Goal: Task Accomplishment & Management: Use online tool/utility

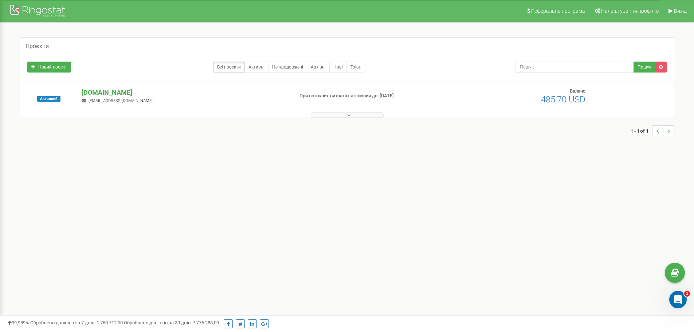
click at [112, 89] on p "[DOMAIN_NAME]" at bounding box center [185, 92] width 206 height 9
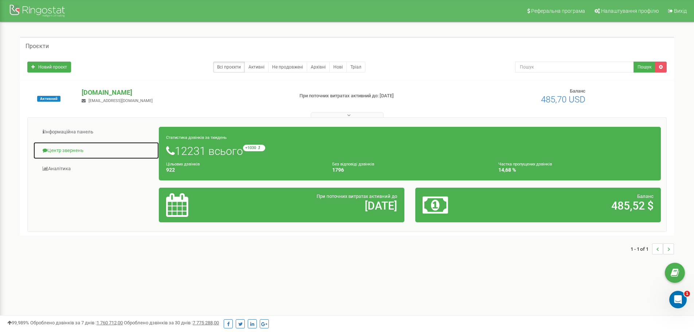
click at [79, 152] on link "Центр звернень" at bounding box center [96, 151] width 126 height 18
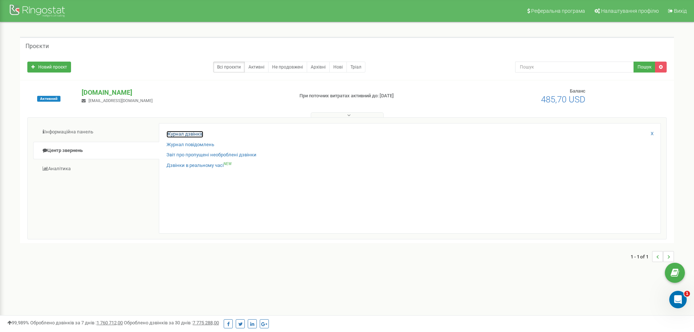
click at [178, 132] on link "Журнал дзвінків" at bounding box center [185, 134] width 37 height 7
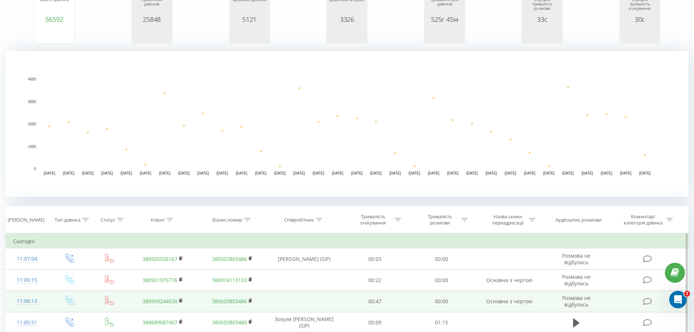
scroll to position [146, 0]
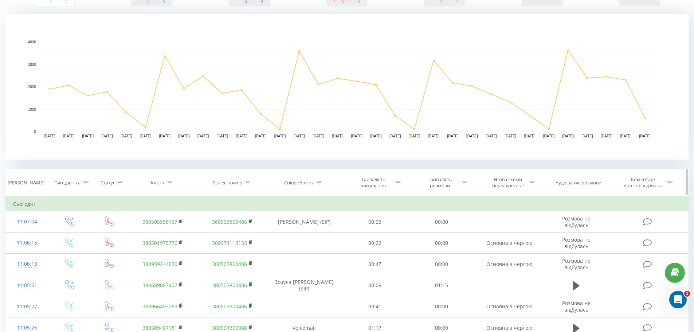
click at [321, 181] on icon at bounding box center [319, 183] width 7 height 4
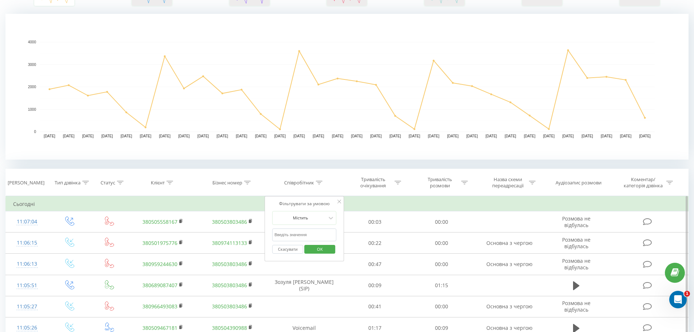
click at [299, 237] on input "text" at bounding box center [304, 235] width 64 height 13
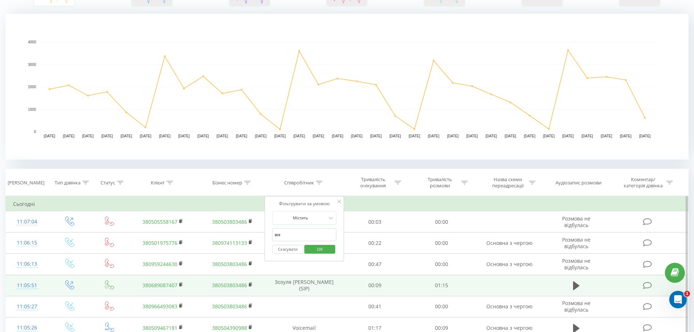
type input "зозуля"
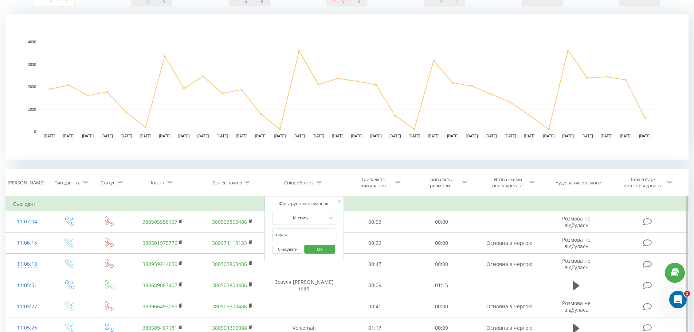
click at [311, 251] on span "OK" at bounding box center [320, 248] width 20 height 11
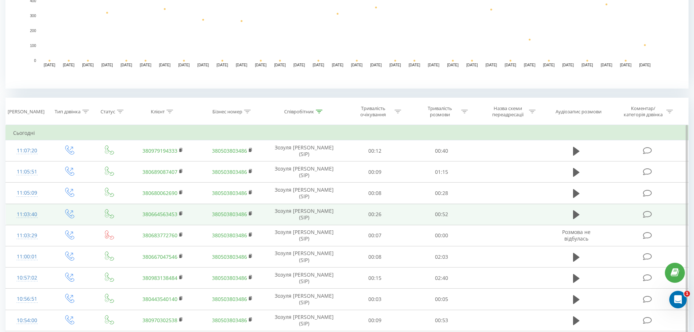
scroll to position [219, 0]
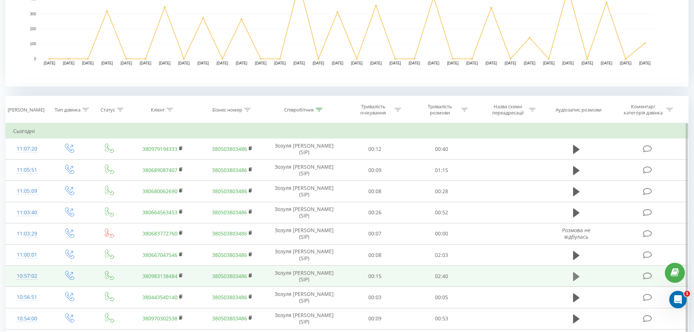
click at [574, 275] on icon at bounding box center [576, 276] width 7 height 9
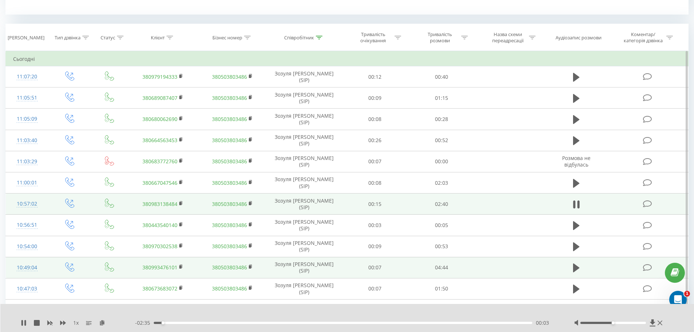
scroll to position [292, 0]
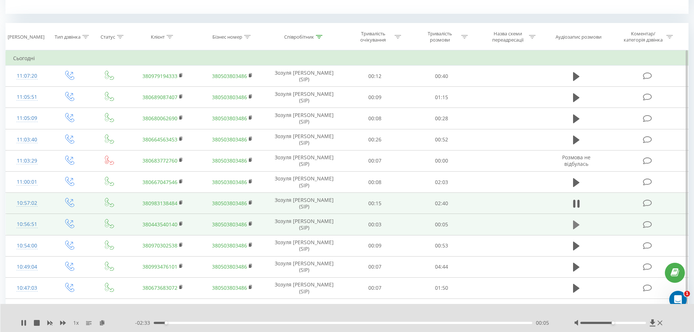
click at [573, 226] on button at bounding box center [576, 224] width 11 height 11
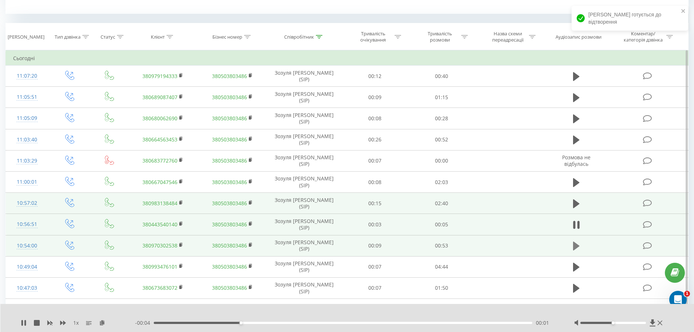
click at [581, 247] on button at bounding box center [576, 246] width 11 height 11
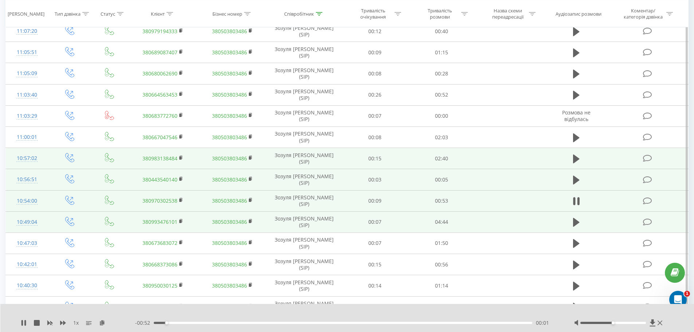
scroll to position [401, 0]
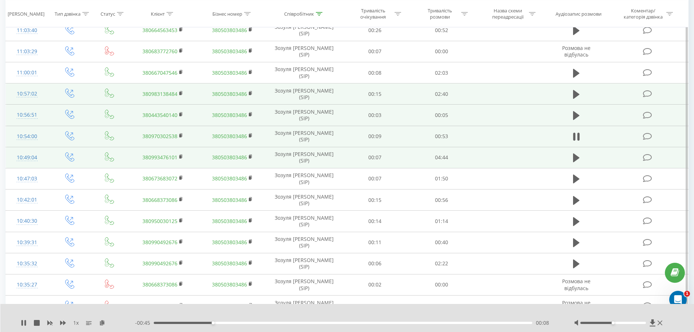
click at [570, 160] on td at bounding box center [577, 157] width 64 height 21
click at [575, 155] on icon at bounding box center [576, 157] width 7 height 9
drag, startPoint x: 157, startPoint y: 323, endPoint x: 246, endPoint y: 324, distance: 88.9
drag, startPoint x: 155, startPoint y: 323, endPoint x: 273, endPoint y: 332, distance: 118.4
click at [273, 332] on div "1 x - 04:22 00:21 00:21" at bounding box center [347, 318] width 694 height 28
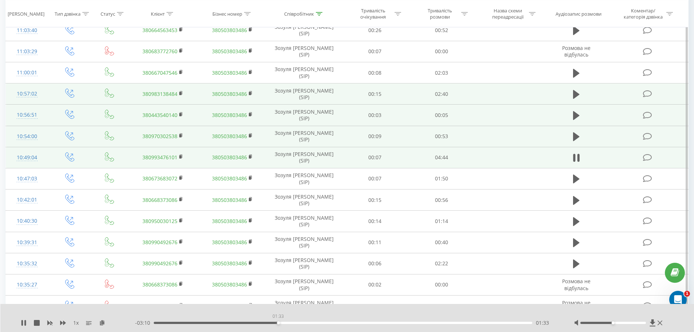
drag, startPoint x: 278, startPoint y: 323, endPoint x: 326, endPoint y: 322, distance: 47.4
click at [326, 322] on div "01:33" at bounding box center [343, 323] width 379 height 2
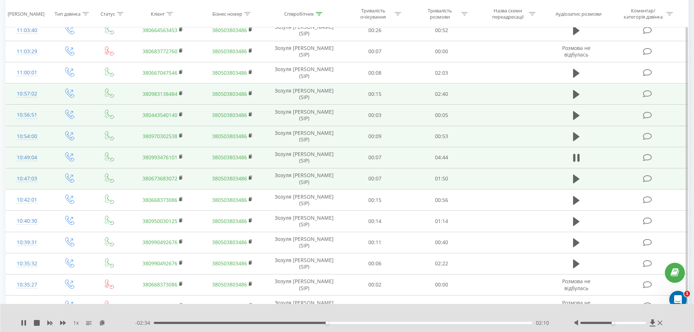
click at [570, 179] on td at bounding box center [577, 178] width 64 height 21
click at [572, 179] on button at bounding box center [576, 179] width 11 height 11
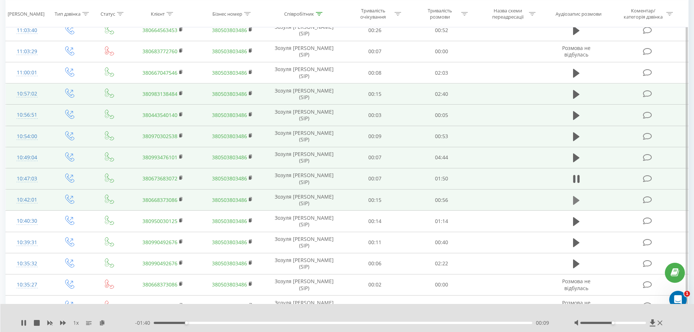
click at [577, 203] on icon at bounding box center [576, 200] width 7 height 10
drag, startPoint x: 140, startPoint y: 202, endPoint x: 177, endPoint y: 204, distance: 37.3
click at [177, 204] on td "380668373086" at bounding box center [162, 200] width 69 height 21
copy link "380668373086"
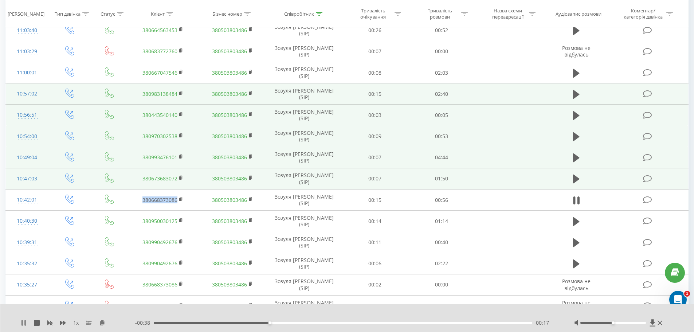
click at [22, 322] on icon at bounding box center [24, 323] width 6 height 6
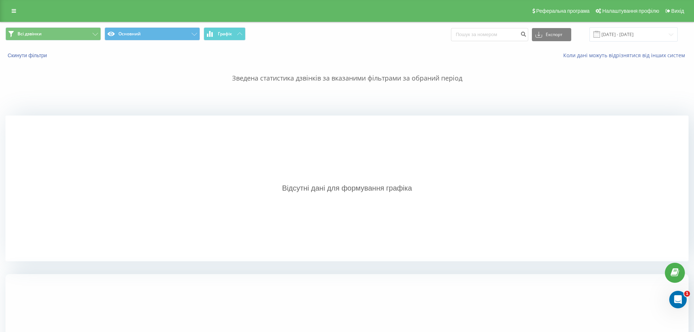
click at [12, 17] on div "Реферальна програма Налаштування профілю Вихід" at bounding box center [347, 11] width 694 height 22
click at [15, 7] on link at bounding box center [13, 11] width 13 height 10
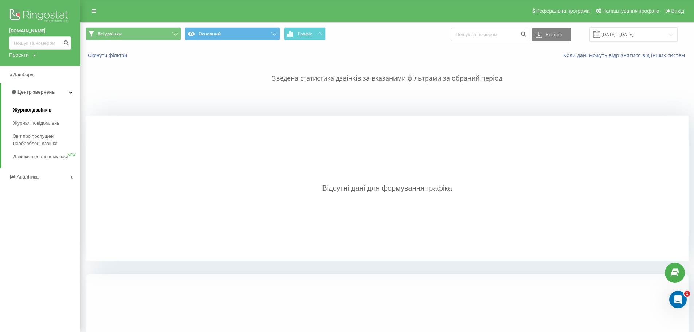
click at [37, 111] on span "Журнал дзвінків" at bounding box center [32, 109] width 39 height 7
click at [46, 113] on span "Журнал дзвінків" at bounding box center [32, 109] width 39 height 7
click at [31, 92] on span "Центр звернень" at bounding box center [35, 91] width 37 height 5
click at [73, 93] on link "Центр звернень" at bounding box center [40, 91] width 80 height 17
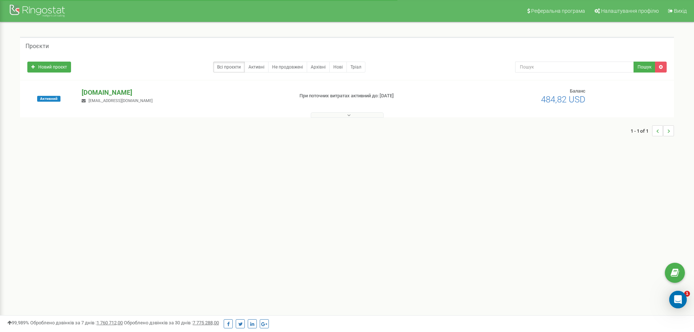
drag, startPoint x: 0, startPoint y: 0, endPoint x: 99, endPoint y: 92, distance: 135.4
click at [99, 92] on p "[DOMAIN_NAME]" at bounding box center [185, 92] width 206 height 9
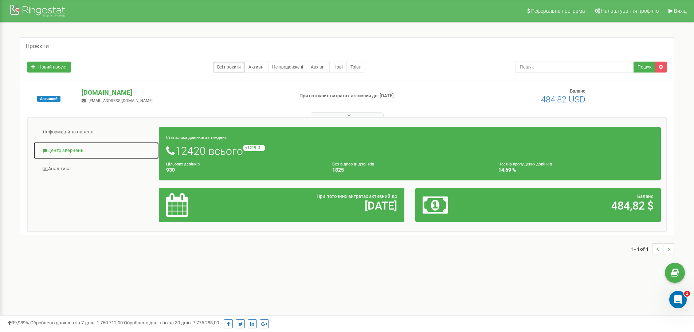
click at [67, 149] on link "Центр звернень" at bounding box center [96, 151] width 126 height 18
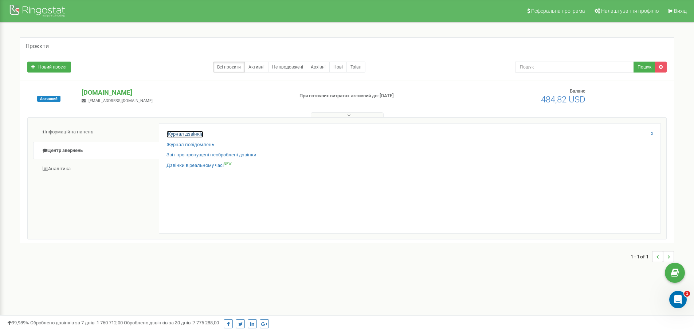
click at [181, 134] on link "Журнал дзвінків" at bounding box center [185, 134] width 37 height 7
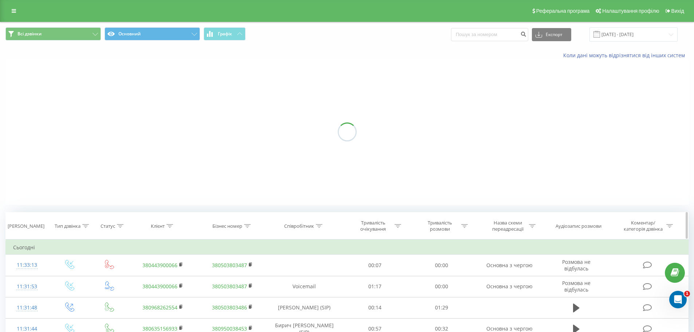
click at [319, 225] on icon at bounding box center [319, 226] width 7 height 4
click at [300, 276] on input "text" at bounding box center [304, 278] width 64 height 13
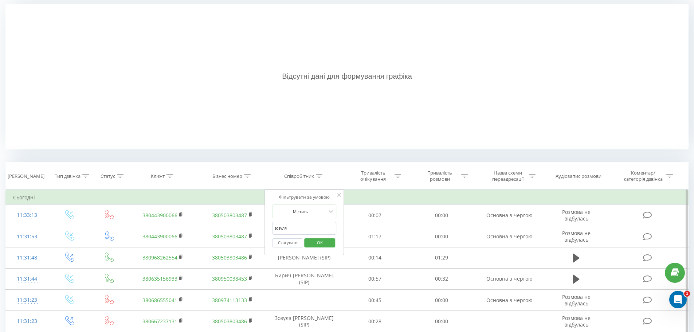
scroll to position [156, 0]
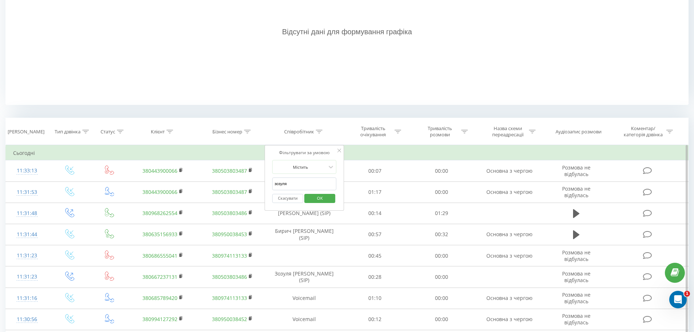
click at [322, 197] on span "OK" at bounding box center [320, 197] width 20 height 11
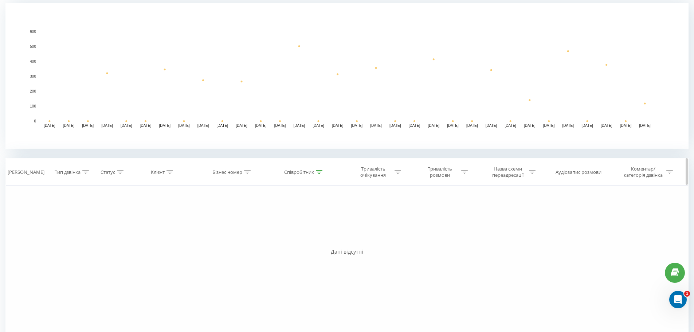
click at [319, 172] on icon at bounding box center [319, 172] width 7 height 4
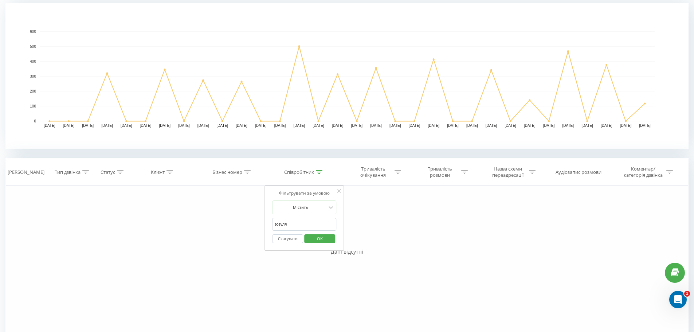
drag, startPoint x: 215, startPoint y: 216, endPoint x: 69, endPoint y: 200, distance: 146.3
click at [76, 202] on div "Фільтрувати за умовою Дорівнює Введіть значення Скасувати OK Фільтрувати за умо…" at bounding box center [346, 268] width 683 height 164
type input "гуй"
click at [337, 190] on div "Фільтрувати за умовою Містить гуй Скасувати OK" at bounding box center [304, 219] width 79 height 66
click at [340, 191] on icon at bounding box center [340, 191] width 4 height 4
